Goal: Download file/media

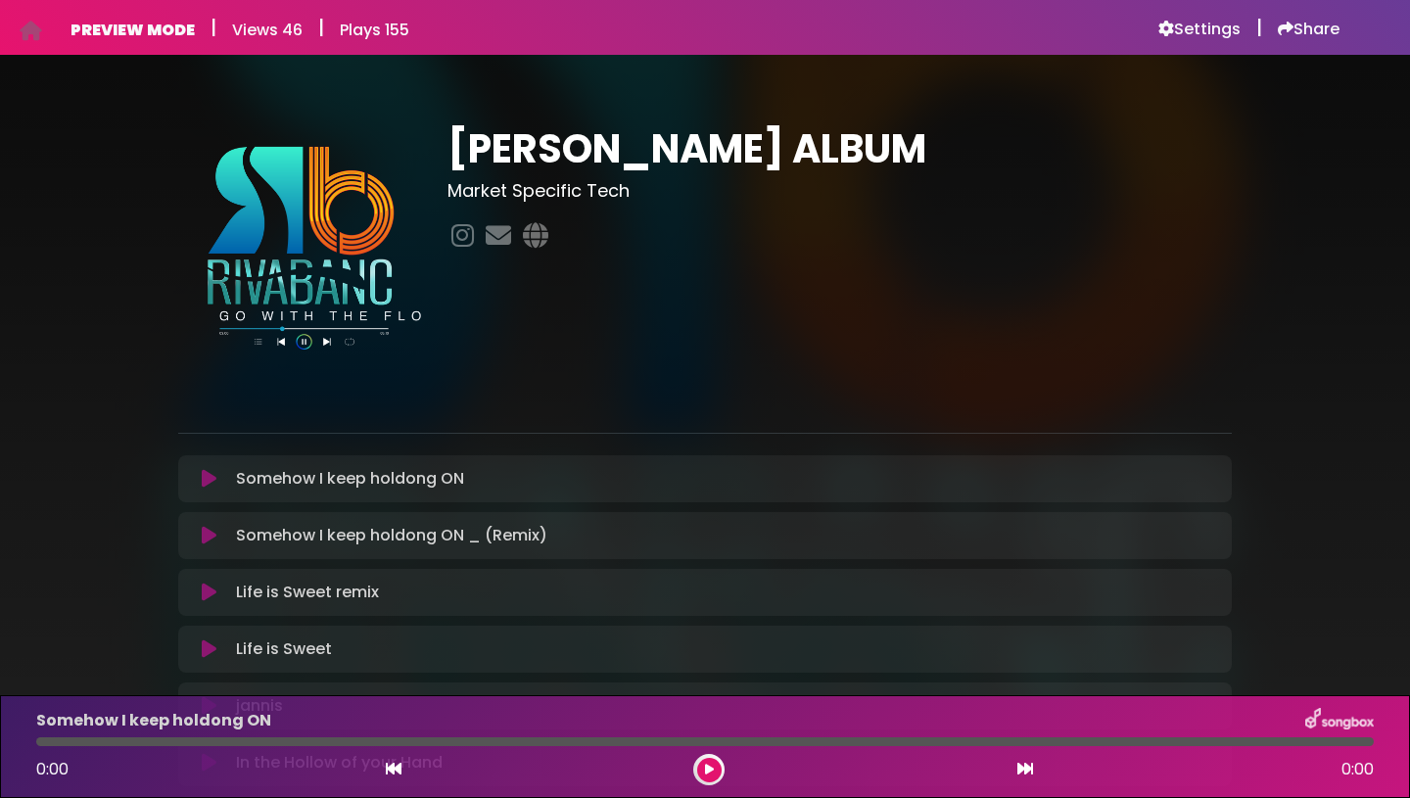
click at [146, 31] on h6 "PREVIEW MODE" at bounding box center [133, 30] width 124 height 19
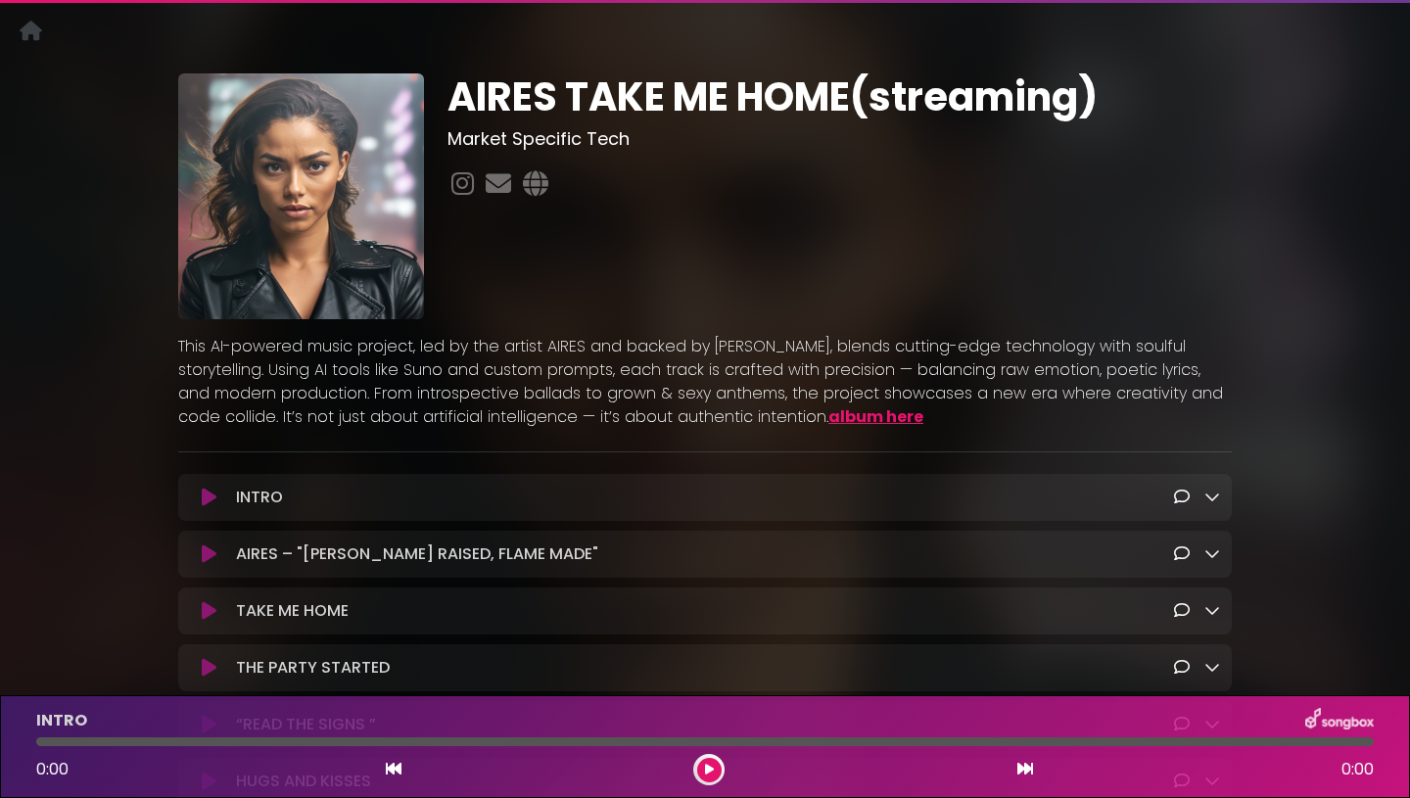
scroll to position [36, 0]
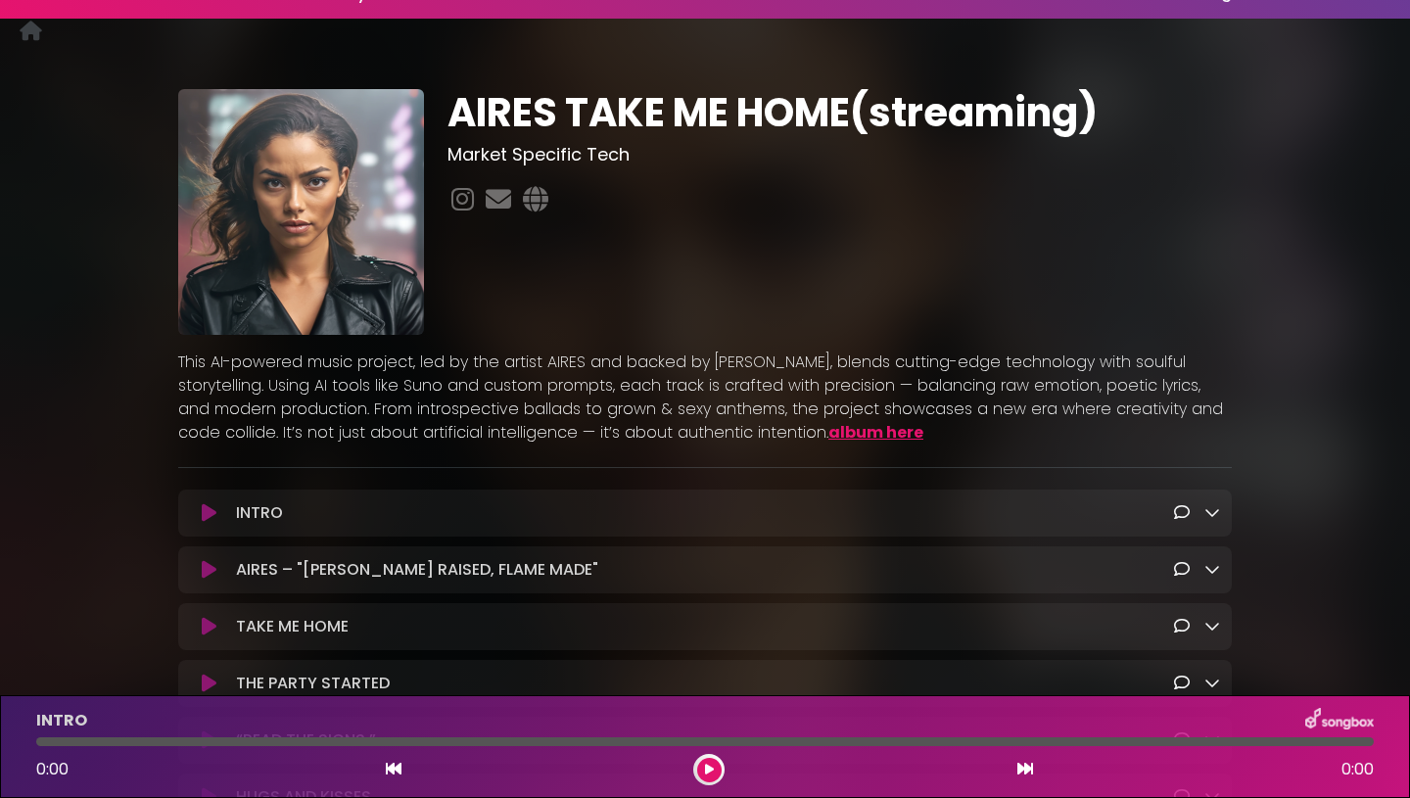
click at [828, 434] on link "album here" at bounding box center [875, 432] width 95 height 23
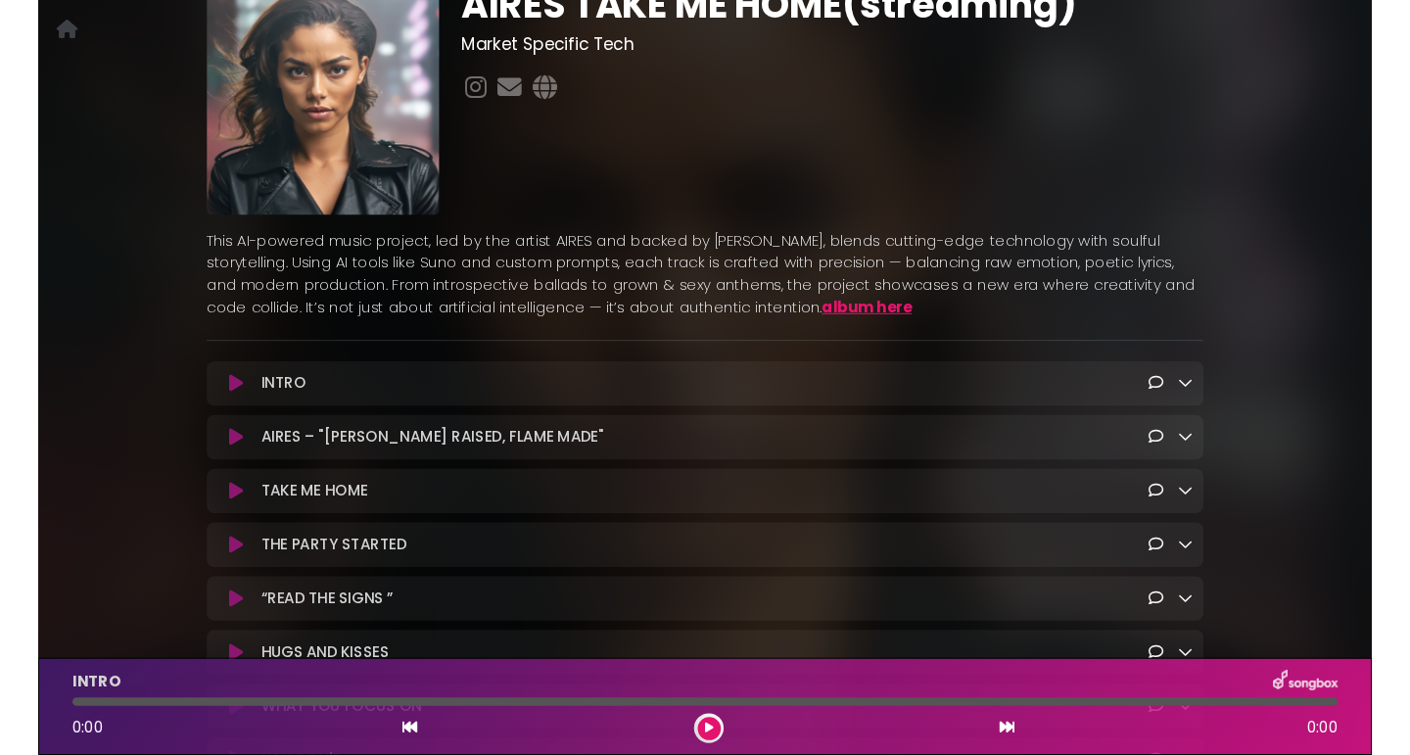
scroll to position [65, 0]
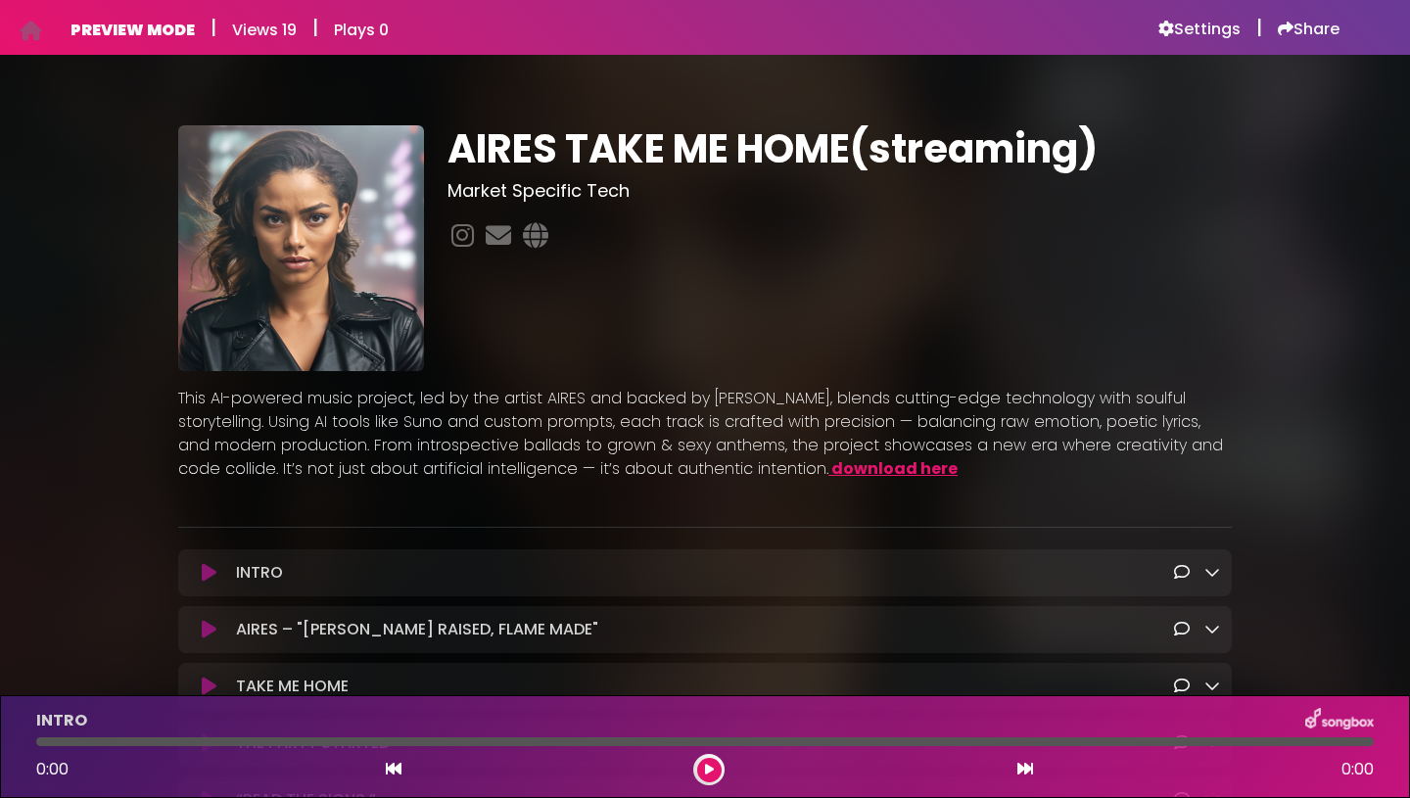
click at [831, 472] on link "download here" at bounding box center [894, 468] width 126 height 23
